Goal: Transaction & Acquisition: Book appointment/travel/reservation

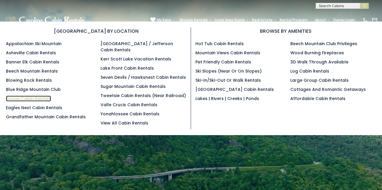
click at [36, 96] on link "Boone Cabin Rentals" at bounding box center [28, 98] width 45 height 6
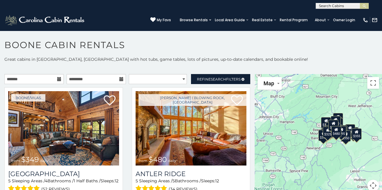
scroll to position [3, 0]
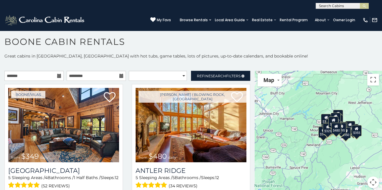
click at [324, 131] on div "$325" at bounding box center [328, 128] width 10 height 11
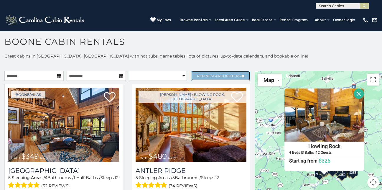
click at [233, 75] on span "Refine Search Filters" at bounding box center [219, 76] width 44 height 4
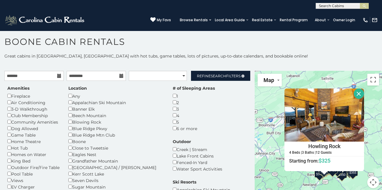
click at [168, 108] on div "# of Sleeping Areas 1 2 3 4 5 6 or more" at bounding box center [193, 108] width 51 height 46
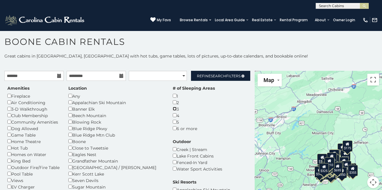
click at [189, 114] on div "# of Sleeping Areas 1 2 3 4 5 6 or more" at bounding box center [193, 108] width 51 height 46
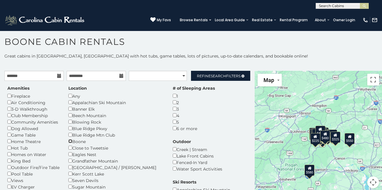
click at [85, 142] on div "Boone" at bounding box center [115, 141] width 95 height 6
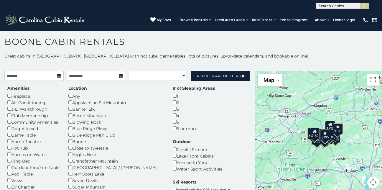
click at [313, 135] on div "$180" at bounding box center [315, 133] width 10 height 11
